Goal: Task Accomplishment & Management: Manage account settings

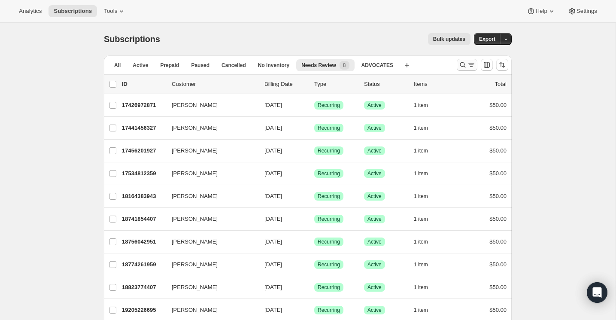
click at [462, 65] on icon "Search and filter results" at bounding box center [462, 64] width 9 height 9
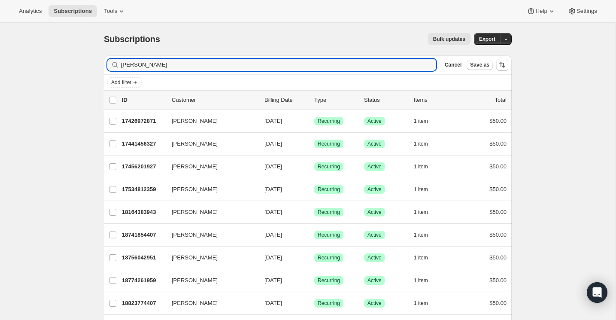
type input "[PERSON_NAME]"
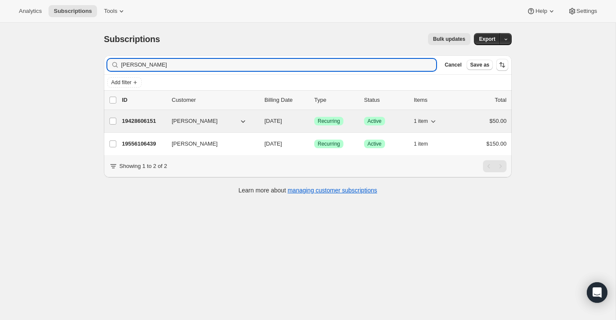
click at [147, 120] on p "19428606151" at bounding box center [143, 121] width 43 height 9
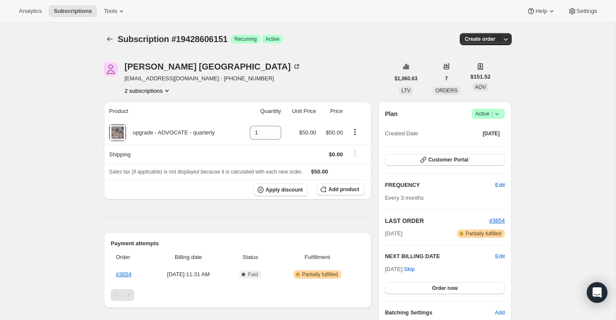
click at [501, 114] on icon at bounding box center [497, 113] width 9 height 9
click at [490, 147] on span "Cancel subscription" at bounding box center [486, 145] width 48 height 6
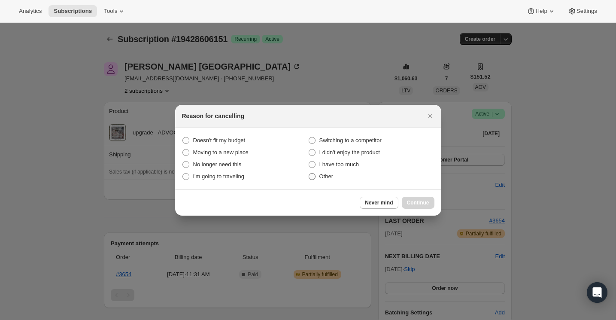
click at [326, 178] on span "Other" at bounding box center [326, 176] width 14 height 6
click at [309, 173] on input "Other" at bounding box center [308, 173] width 0 height 0
radio input "true"
click at [425, 201] on span "Continue" at bounding box center [418, 202] width 22 height 7
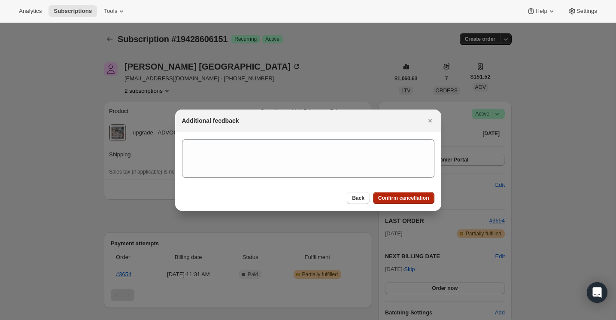
click at [412, 199] on span "Confirm cancellation" at bounding box center [403, 197] width 51 height 7
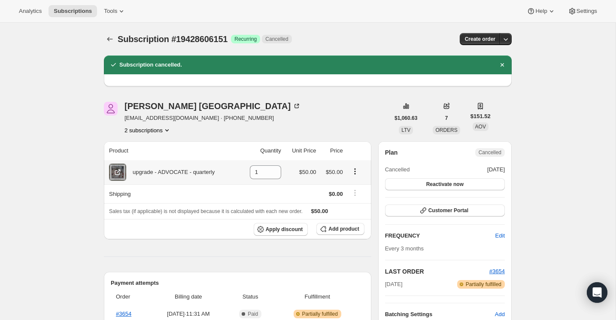
click at [357, 175] on icon "Product actions" at bounding box center [355, 171] width 9 height 9
click at [355, 171] on icon "Product actions" at bounding box center [354, 170] width 1 height 1
click at [354, 171] on icon "Product actions" at bounding box center [355, 171] width 9 height 9
click at [502, 40] on icon "button" at bounding box center [505, 39] width 9 height 9
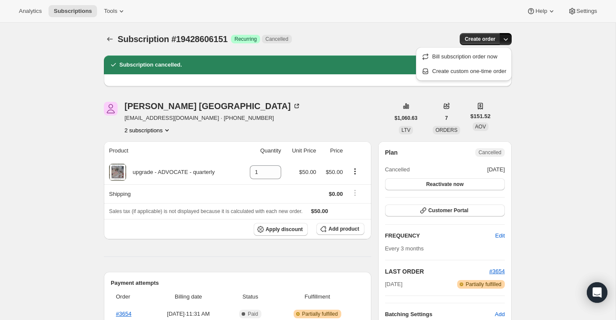
click at [504, 40] on icon "button" at bounding box center [505, 39] width 9 height 9
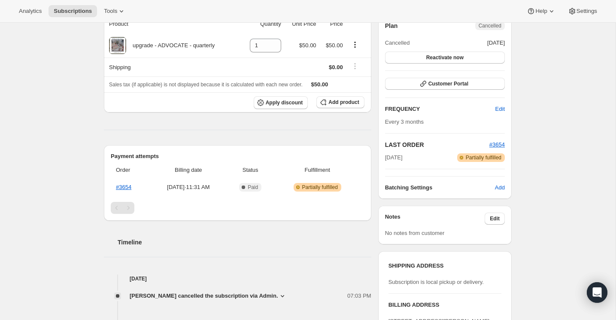
scroll to position [136, 0]
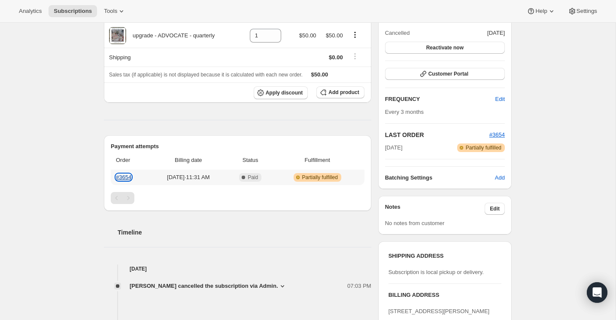
click at [128, 175] on link "#3654" at bounding box center [123, 177] width 15 height 6
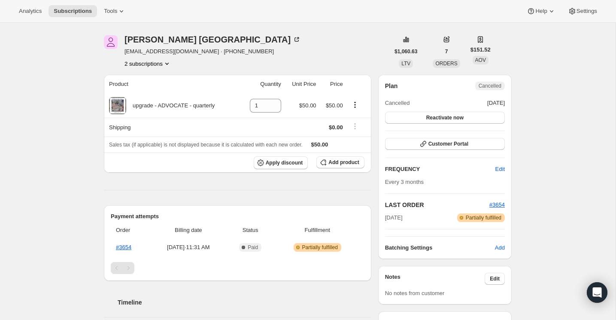
scroll to position [0, 0]
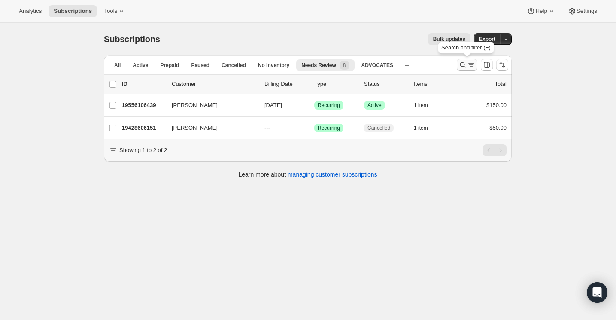
click at [459, 66] on icon "Search and filter results" at bounding box center [462, 64] width 9 height 9
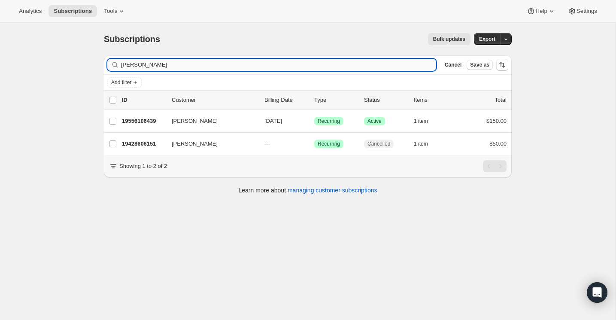
click at [311, 70] on input "[PERSON_NAME]" at bounding box center [278, 65] width 315 height 12
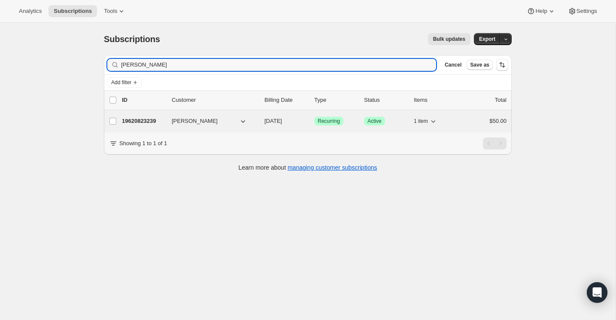
type input "[PERSON_NAME]"
click at [140, 118] on p "19620823239" at bounding box center [143, 121] width 43 height 9
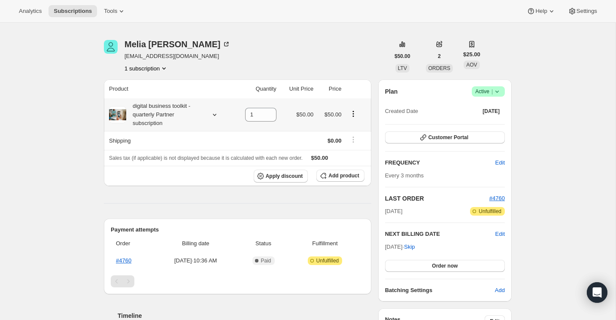
scroll to position [26, 0]
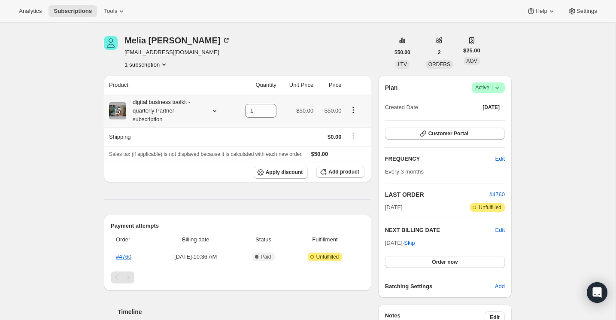
click at [357, 110] on icon "Product actions" at bounding box center [353, 110] width 9 height 9
click at [354, 110] on icon "Product actions" at bounding box center [353, 110] width 9 height 9
click at [498, 89] on icon at bounding box center [497, 87] width 9 height 9
click at [496, 116] on span "Cancel subscription" at bounding box center [486, 118] width 48 height 6
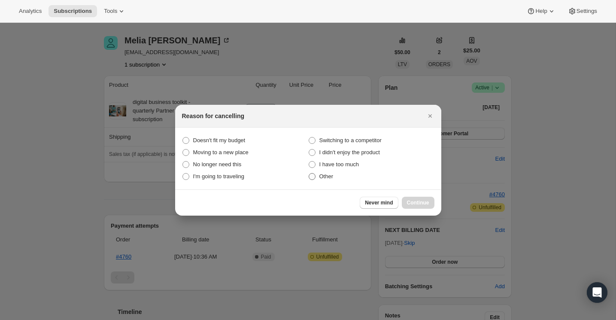
click at [328, 180] on span "Other" at bounding box center [326, 176] width 14 height 9
click at [309, 173] on input "Other" at bounding box center [308, 173] width 0 height 0
radio input "true"
click at [419, 198] on button "Continue" at bounding box center [418, 203] width 33 height 12
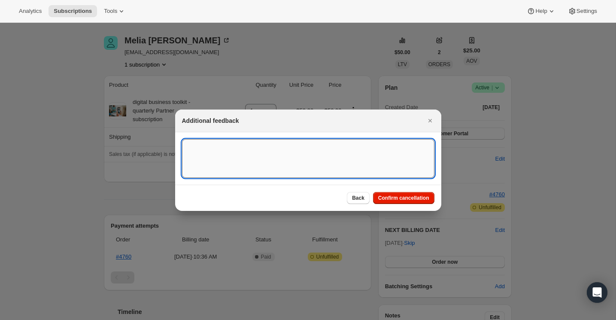
click at [371, 164] on textarea ":r2v:" at bounding box center [308, 158] width 252 height 39
type textarea "Customer Cancelled"
click at [422, 198] on span "Confirm cancellation" at bounding box center [403, 197] width 51 height 7
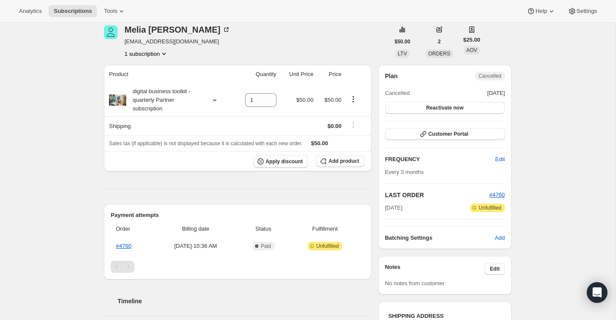
scroll to position [126, 0]
